Goal: Communication & Community: Ask a question

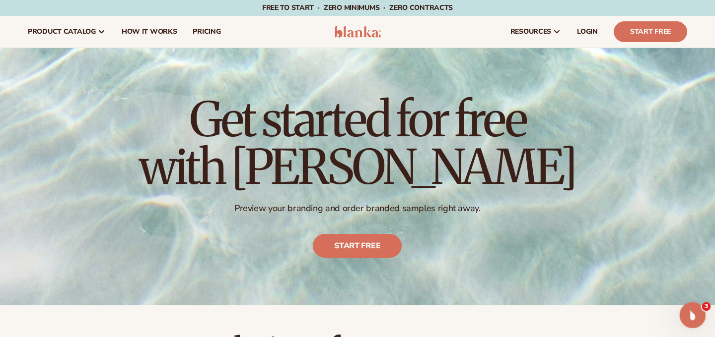
click at [690, 312] on icon "Open Intercom Messenger" at bounding box center [691, 314] width 16 height 16
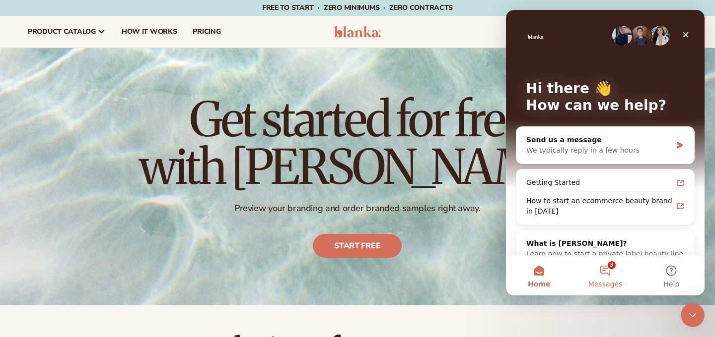
click at [615, 265] on button "3 Messages" at bounding box center [605, 276] width 66 height 40
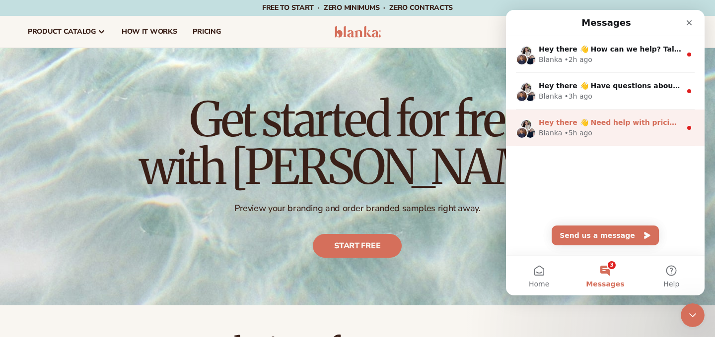
click at [629, 130] on div "Blanka • 5h ago" at bounding box center [609, 133] width 142 height 10
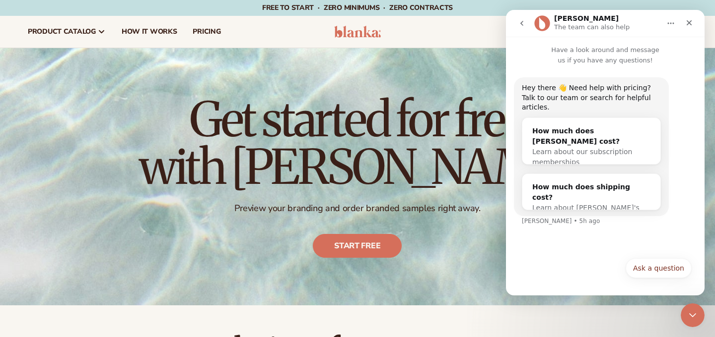
click at [569, 244] on div "Hey there 👋 Need help with pricing? Talk to our team or search for helpful arti…" at bounding box center [605, 159] width 199 height 187
click at [688, 24] on icon "Close" at bounding box center [689, 23] width 8 height 8
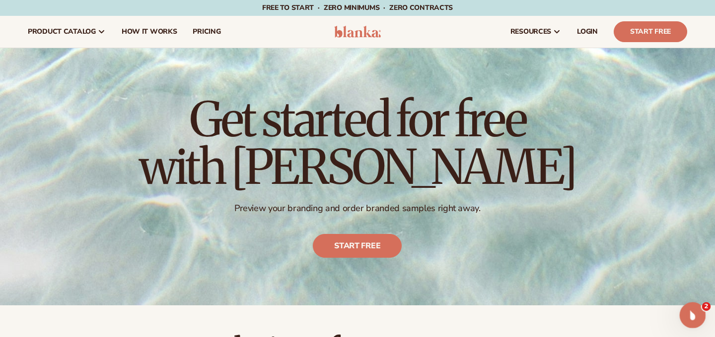
click at [690, 319] on icon "Open Intercom Messenger" at bounding box center [691, 314] width 16 height 16
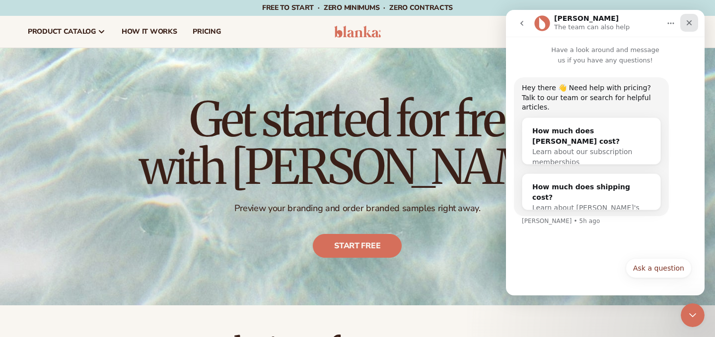
click at [693, 27] on div "Close" at bounding box center [689, 23] width 18 height 18
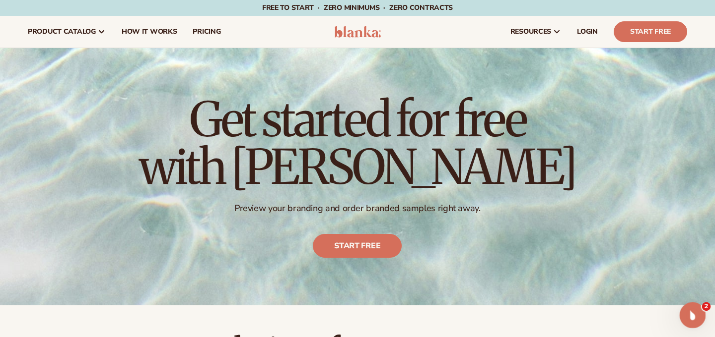
click at [688, 318] on icon "Open Intercom Messenger" at bounding box center [691, 314] width 16 height 16
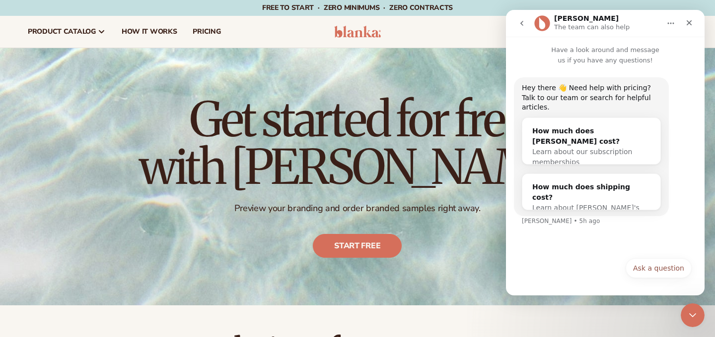
click at [524, 28] on button "go back" at bounding box center [521, 23] width 19 height 19
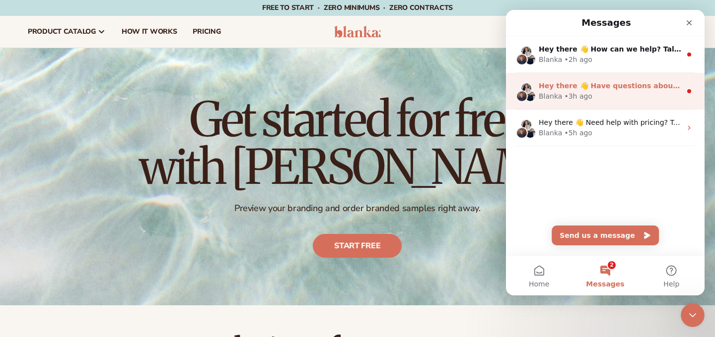
click at [584, 80] on div "Hey there 👋 Have questions about private label? Talk to our team. Search for he…" at bounding box center [605, 91] width 199 height 37
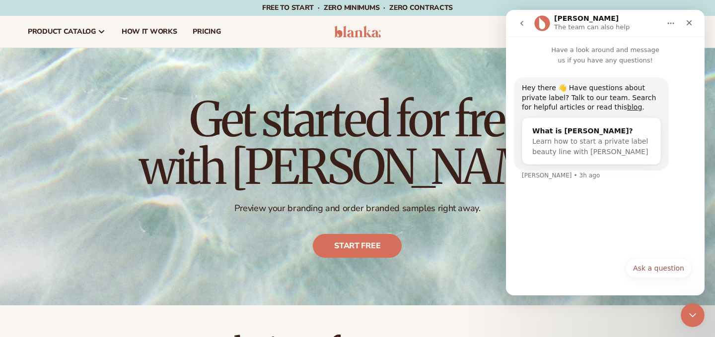
click at [518, 22] on icon "go back" at bounding box center [522, 23] width 8 height 8
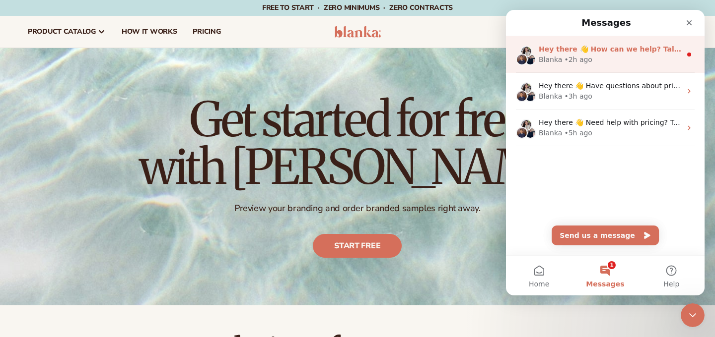
click at [548, 57] on div "Blanka" at bounding box center [549, 60] width 23 height 10
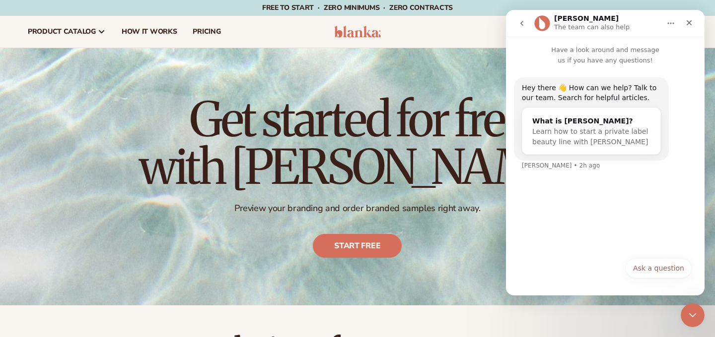
click at [523, 25] on icon "go back" at bounding box center [521, 23] width 3 height 5
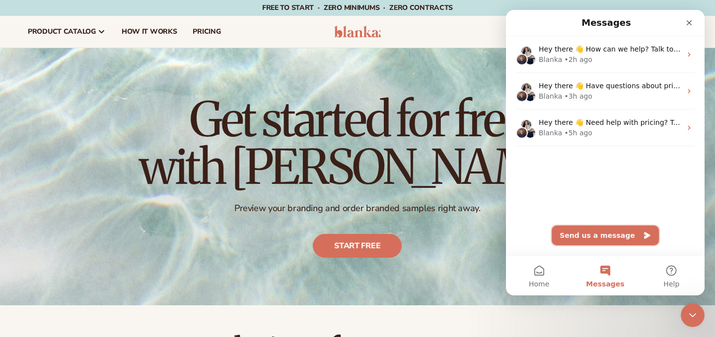
click at [627, 233] on button "Send us a message" at bounding box center [604, 236] width 107 height 20
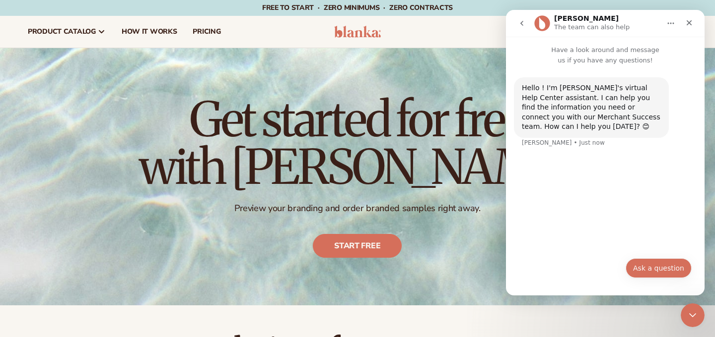
click at [651, 264] on button "Ask a question" at bounding box center [658, 269] width 66 height 20
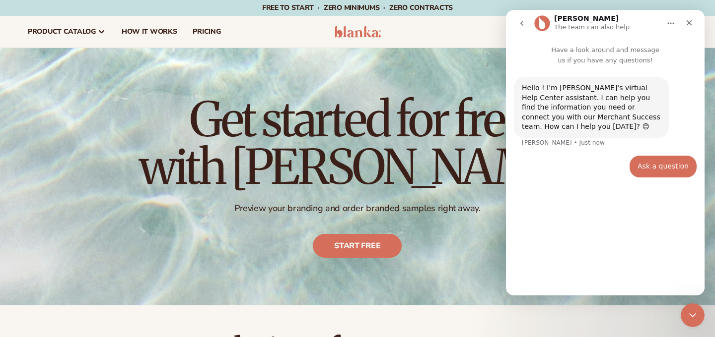
click at [659, 164] on div "Ask a question" at bounding box center [662, 167] width 51 height 10
click at [590, 268] on div "Hello ! I'm Blanka's virtual Help Center assistant. I can help you find the inf…" at bounding box center [605, 177] width 199 height 222
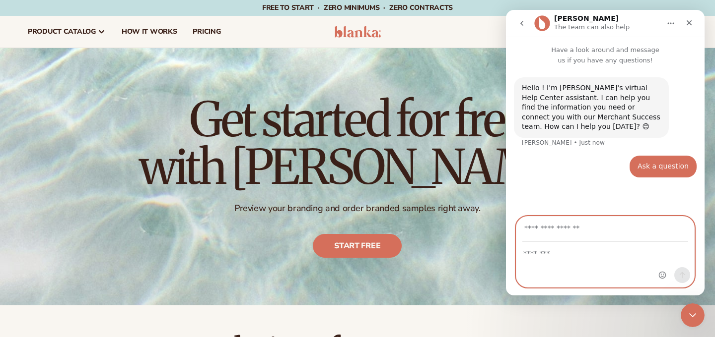
click at [573, 256] on textarea "Message…" at bounding box center [605, 251] width 178 height 17
type textarea "**********"
click at [554, 229] on input "Your email" at bounding box center [605, 229] width 166 height 25
type input "**********"
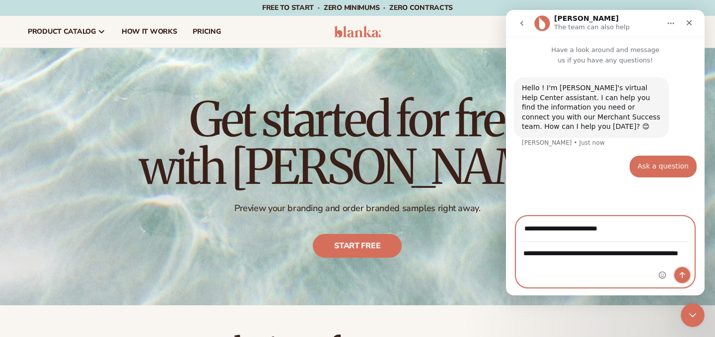
click at [680, 270] on button "Send a message…" at bounding box center [682, 276] width 16 height 16
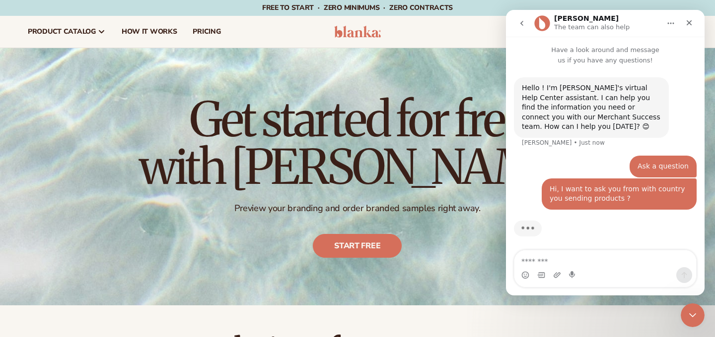
scroll to position [2, 0]
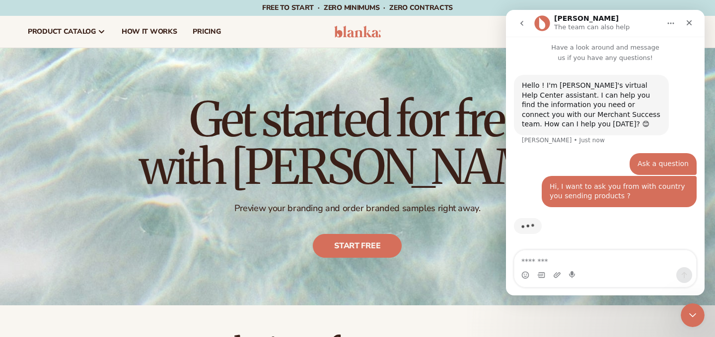
click at [530, 200] on div "Hi, I want to ask you from with country you sending products ? • Just now" at bounding box center [605, 197] width 183 height 43
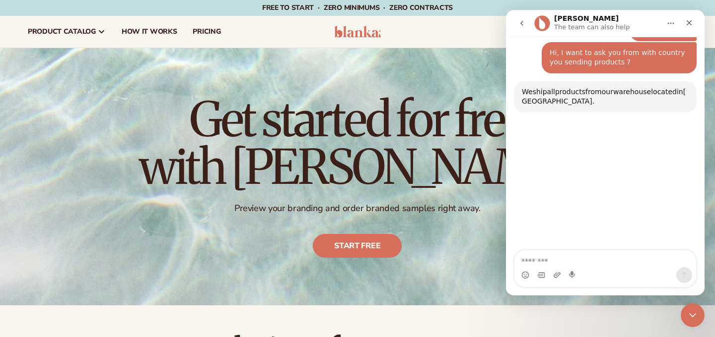
scroll to position [134, 0]
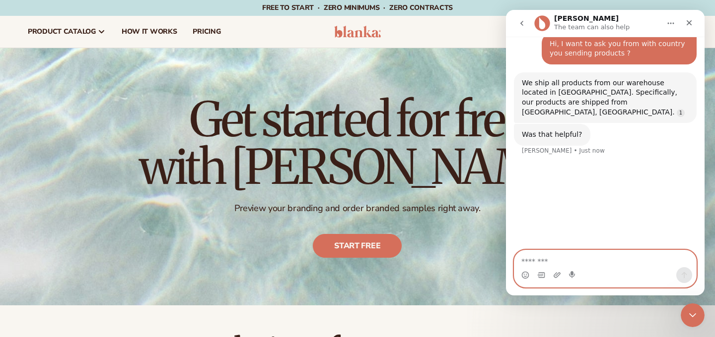
click at [570, 267] on textarea "Message…" at bounding box center [605, 259] width 182 height 17
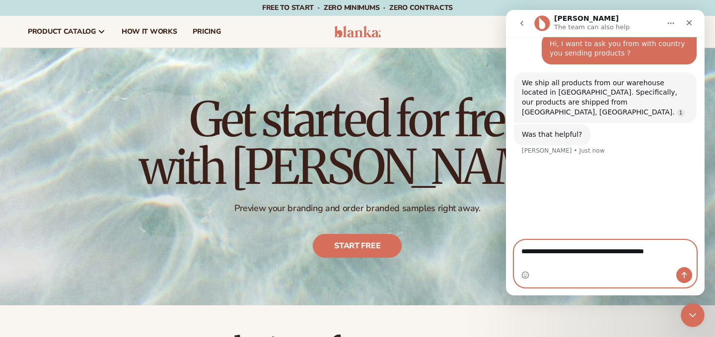
type textarea "**********"
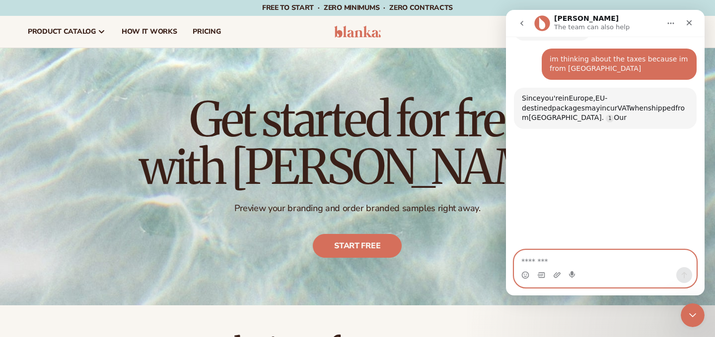
scroll to position [245, 0]
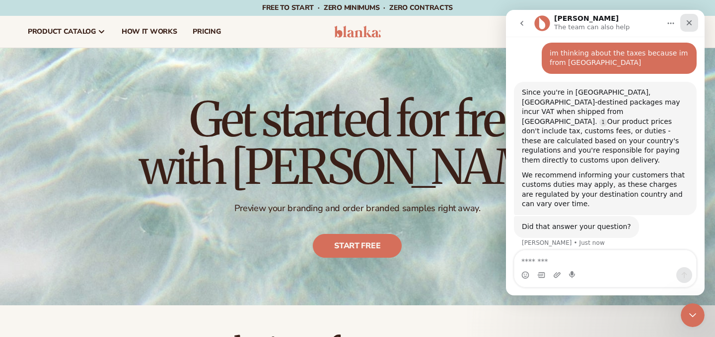
click at [688, 25] on icon "Close" at bounding box center [689, 23] width 8 height 8
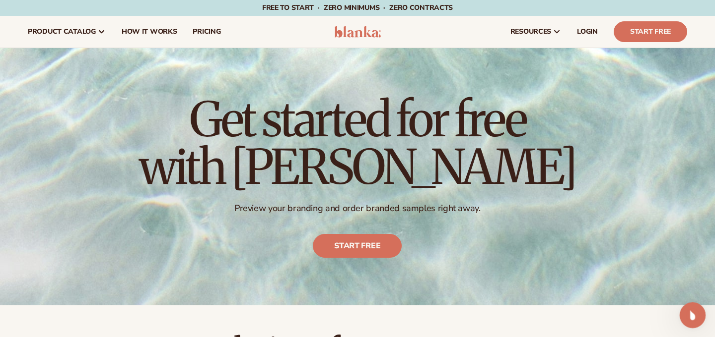
click at [700, 321] on div "Open Intercom Messenger" at bounding box center [690, 314] width 33 height 33
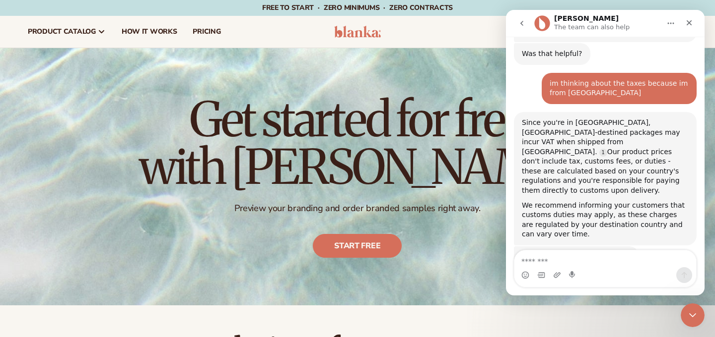
scroll to position [226, 0]
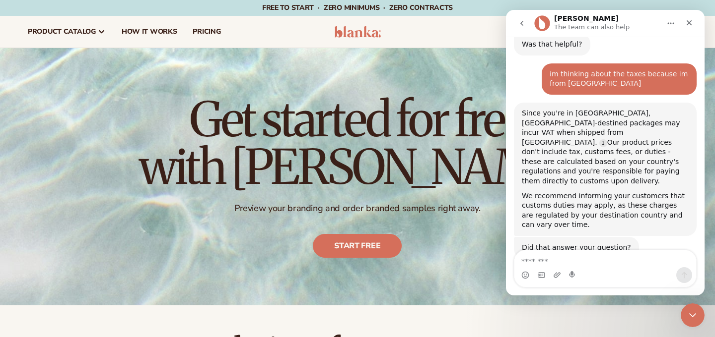
click at [599, 261] on textarea "Message…" at bounding box center [605, 259] width 182 height 17
click at [645, 258] on textarea "**********" at bounding box center [605, 249] width 182 height 17
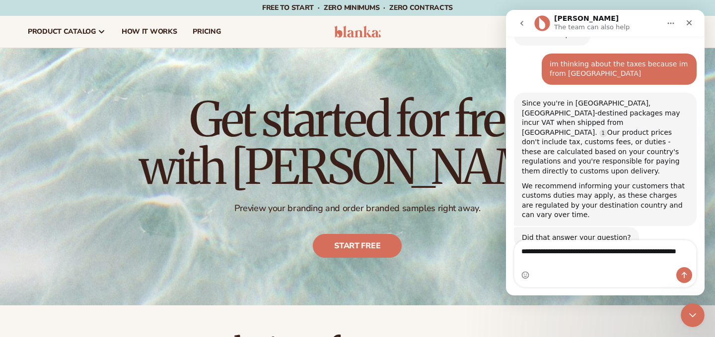
click at [645, 252] on textarea "**********" at bounding box center [605, 254] width 182 height 27
click at [607, 265] on textarea "**********" at bounding box center [605, 254] width 182 height 27
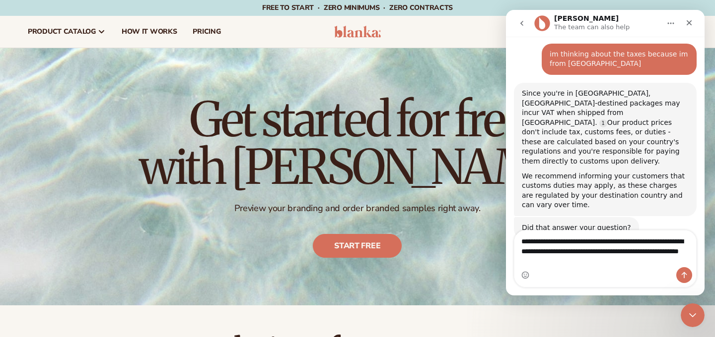
type textarea "**********"
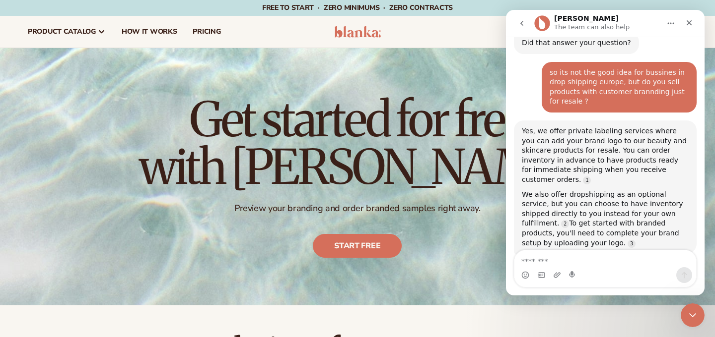
scroll to position [435, 0]
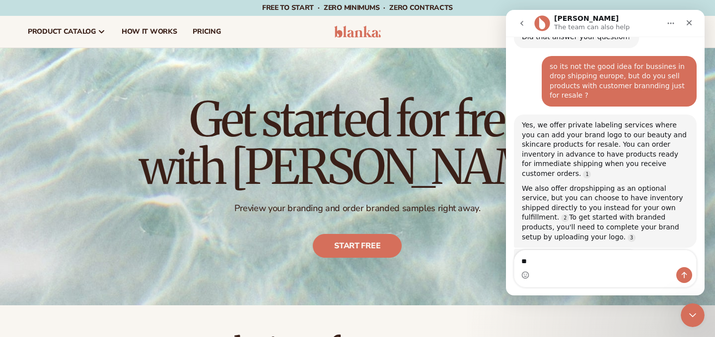
type textarea "*"
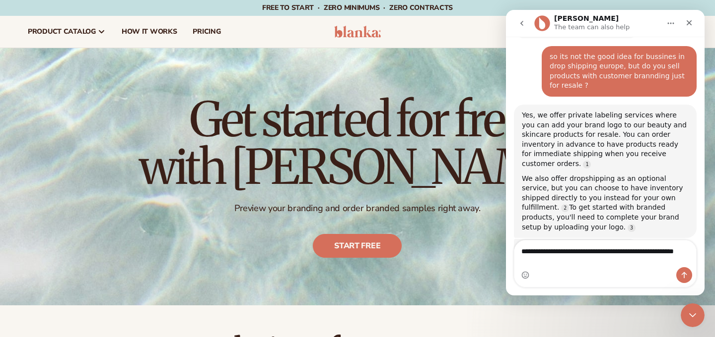
type textarea "**********"
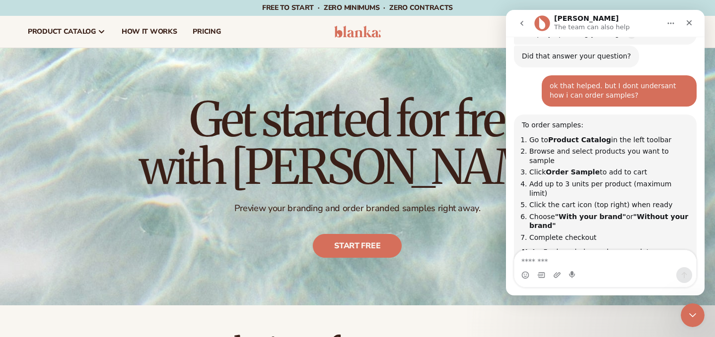
scroll to position [645, 0]
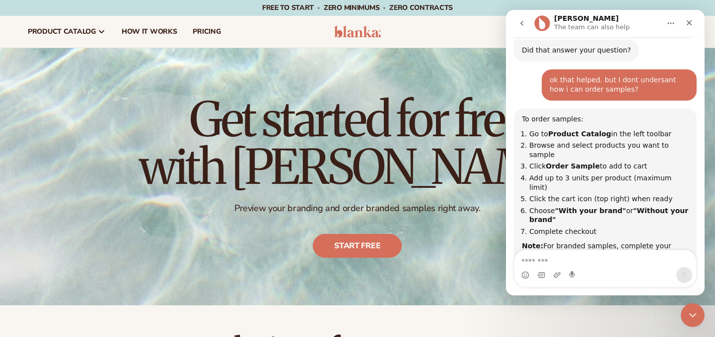
click at [629, 266] on textarea "Message…" at bounding box center [605, 259] width 182 height 17
type textarea "**********"
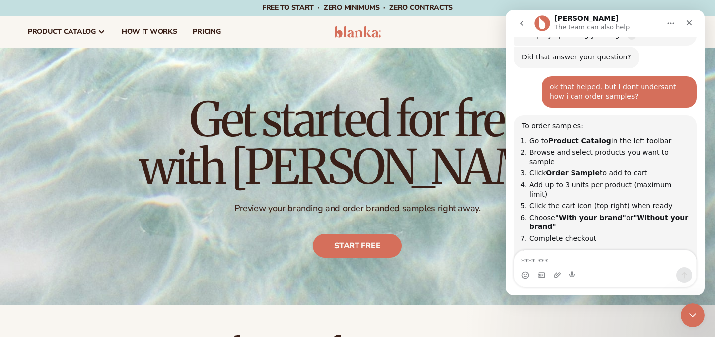
scroll to position [624, 0]
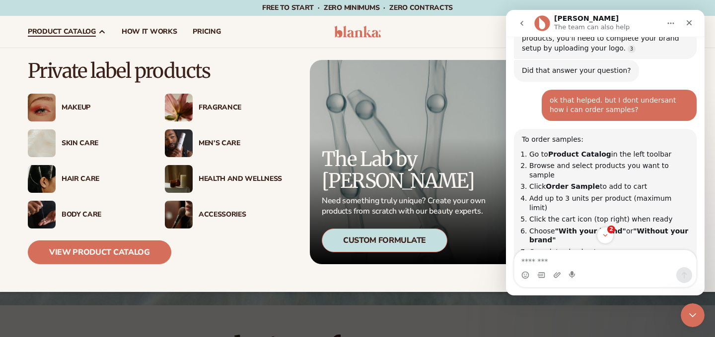
click at [78, 31] on span "product catalog" at bounding box center [62, 32] width 68 height 8
click at [102, 33] on icon at bounding box center [102, 32] width 8 height 8
click at [77, 25] on link "product catalog" at bounding box center [67, 32] width 94 height 32
click at [58, 30] on span "product catalog" at bounding box center [62, 32] width 68 height 8
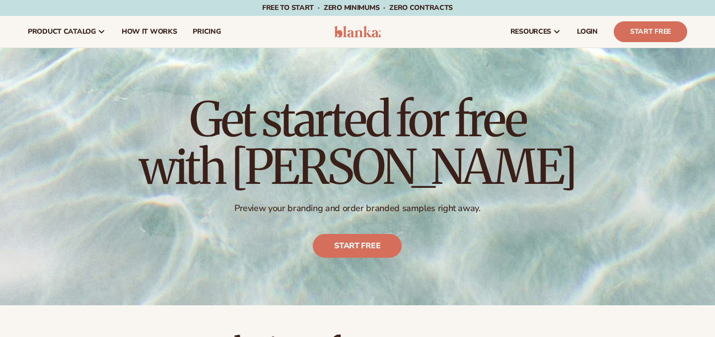
click at [68, 30] on span "product catalog" at bounding box center [62, 32] width 68 height 8
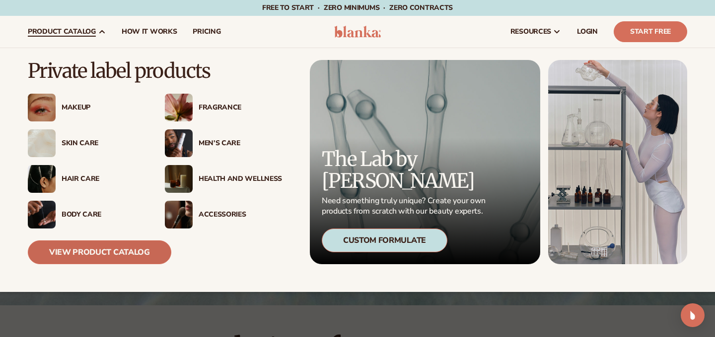
click at [100, 260] on link "View Product Catalog" at bounding box center [99, 253] width 143 height 24
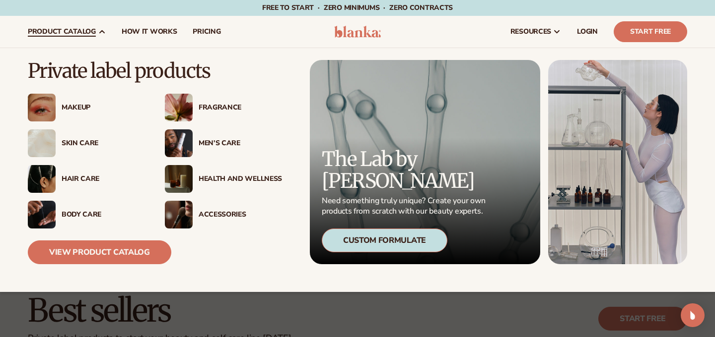
click at [98, 29] on icon at bounding box center [102, 32] width 8 height 8
click at [125, 249] on link "View Product Catalog" at bounding box center [99, 253] width 143 height 24
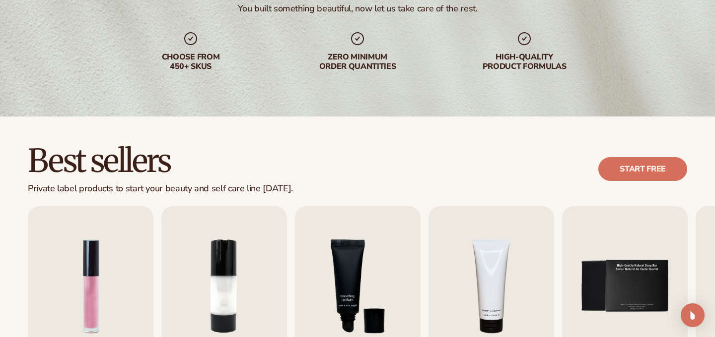
scroll to position [154, 0]
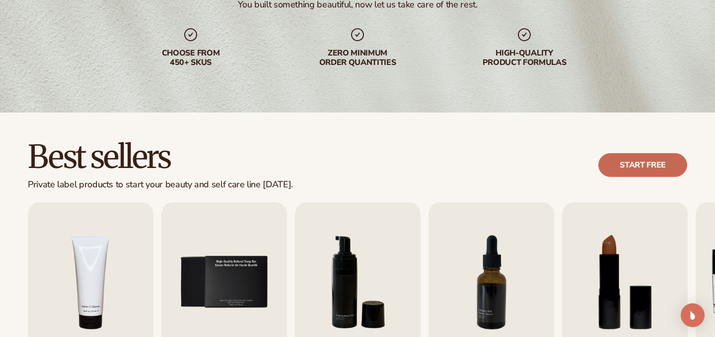
click at [664, 160] on link "Start free" at bounding box center [642, 165] width 89 height 24
click at [694, 324] on div "Open Intercom Messenger" at bounding box center [692, 316] width 26 height 26
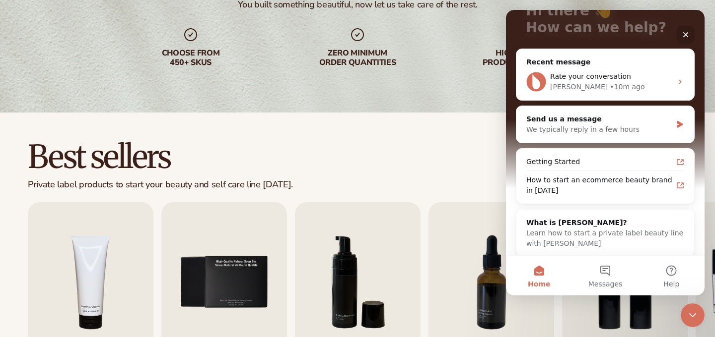
scroll to position [84, 0]
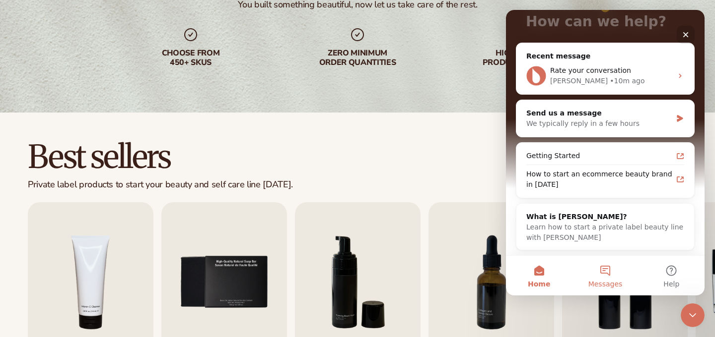
click at [607, 283] on span "Messages" at bounding box center [605, 284] width 34 height 7
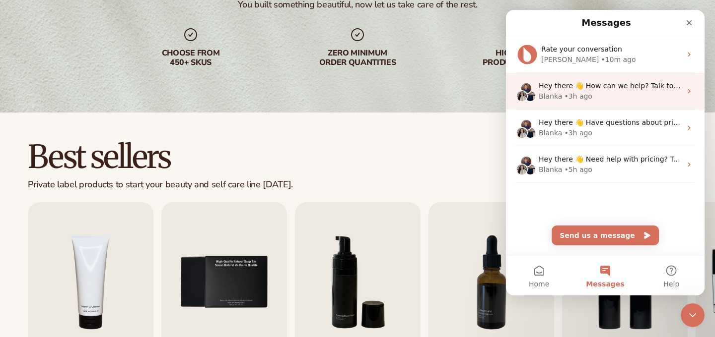
click at [593, 88] on span "Hey there 👋 How can we help? Talk to our team. Search for helpful articles." at bounding box center [670, 86] width 265 height 8
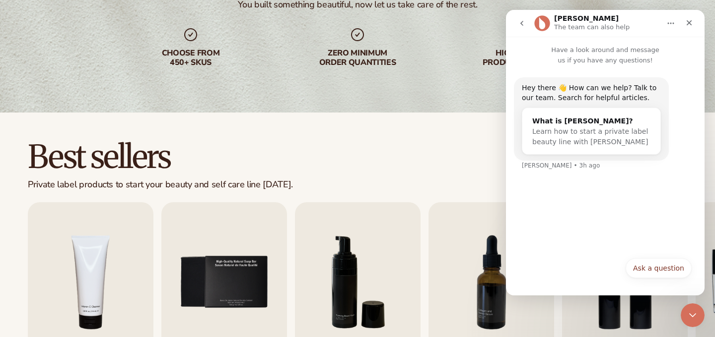
click at [521, 25] on icon "go back" at bounding box center [522, 23] width 8 height 8
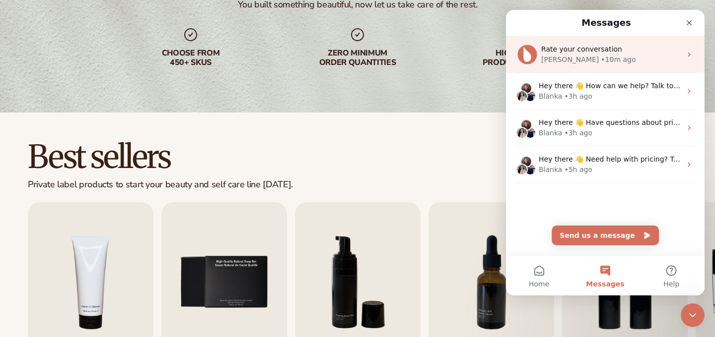
click at [553, 65] on div "Lee • 10m ago" at bounding box center [611, 60] width 140 height 10
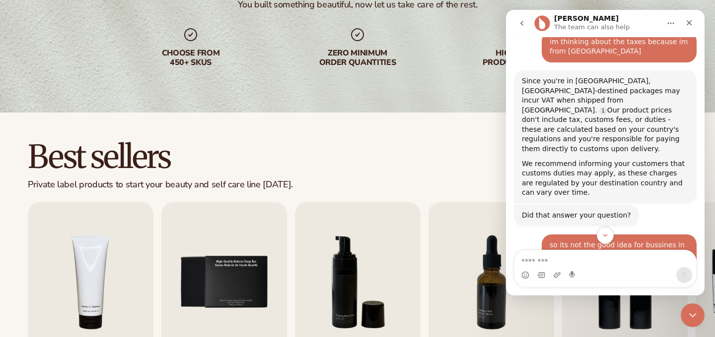
scroll to position [248, 0]
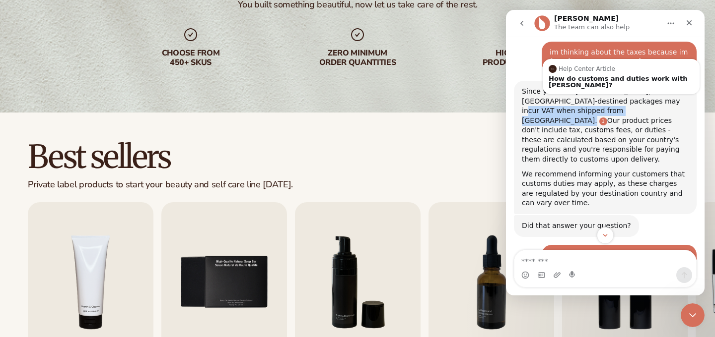
drag, startPoint x: 617, startPoint y: 92, endPoint x: 643, endPoint y: 92, distance: 25.3
click at [643, 92] on div "Since you're in Europe, EU-destined packages may incur VAT when shipped from Ca…" at bounding box center [605, 126] width 167 height 78
